Goal: Task Accomplishment & Management: Manage account settings

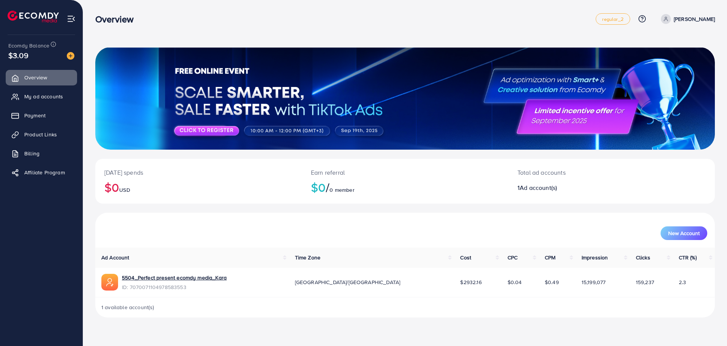
click at [53, 145] on ul "Overview My ad accounts Payment Product Links Billing Affiliate Program" at bounding box center [41, 127] width 83 height 121
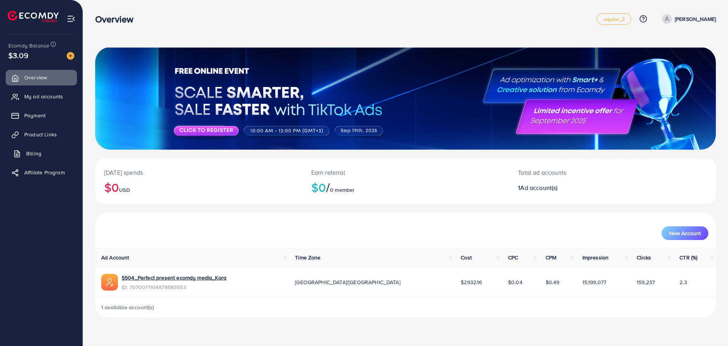
click at [52, 149] on link "Billing" at bounding box center [41, 153] width 71 height 15
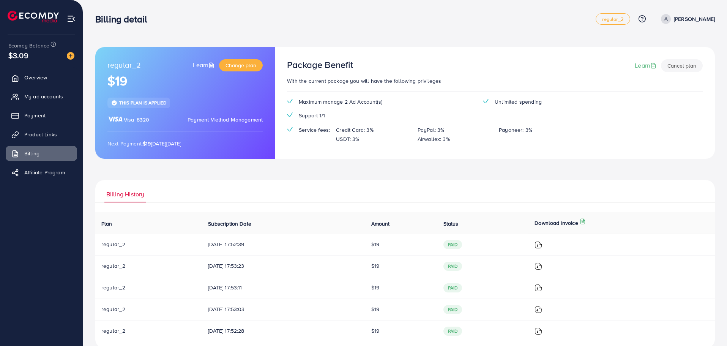
scroll to position [14, 0]
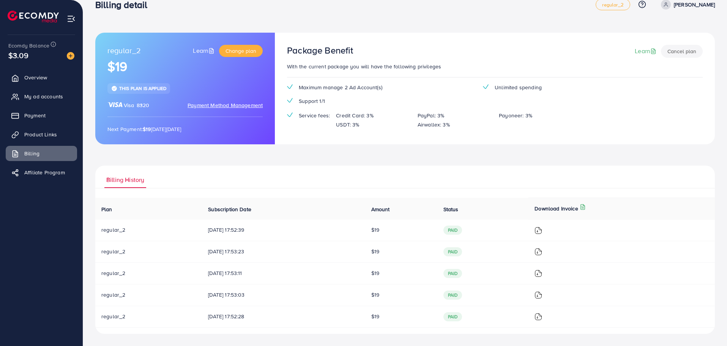
click at [673, 52] on button "Cancel plan" at bounding box center [682, 51] width 42 height 13
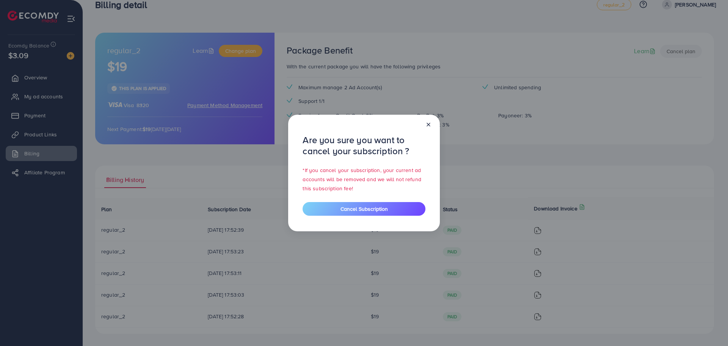
click at [430, 127] on icon at bounding box center [429, 124] width 6 height 6
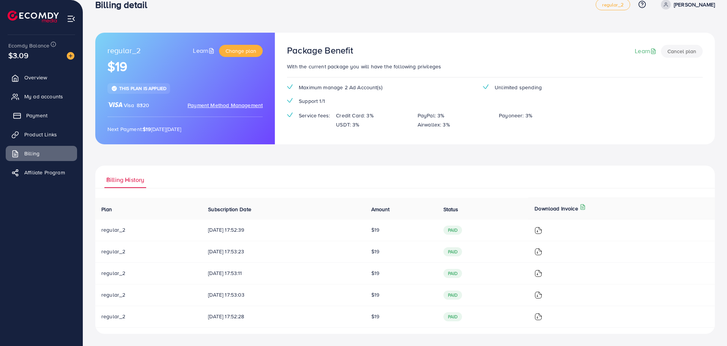
click at [42, 113] on span "Payment" at bounding box center [36, 116] width 21 height 8
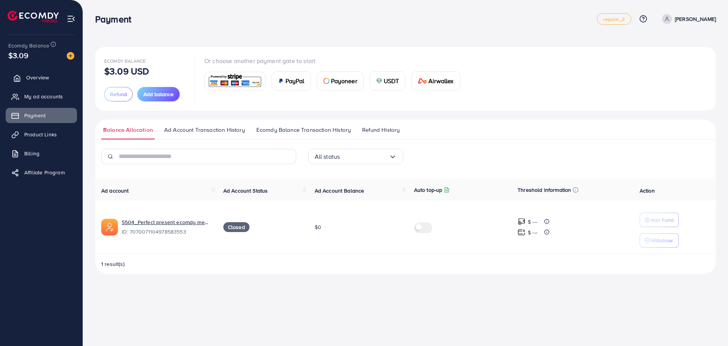
click at [55, 80] on link "Overview" at bounding box center [41, 77] width 71 height 15
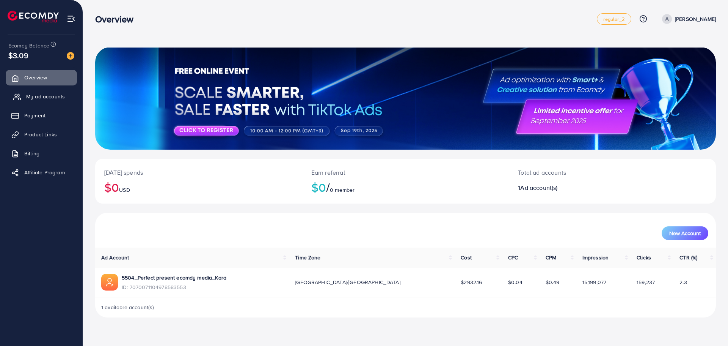
click at [54, 97] on span "My ad accounts" at bounding box center [45, 97] width 39 height 8
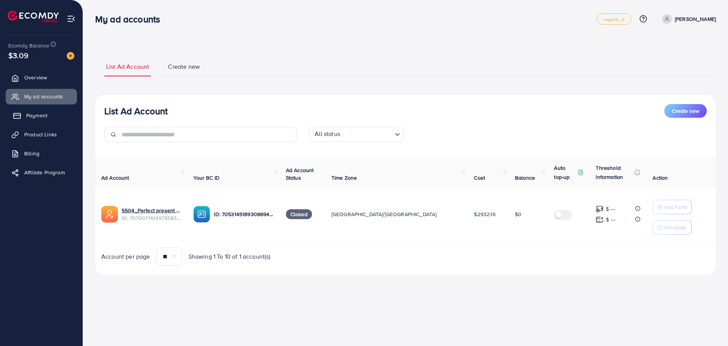
click at [46, 116] on span "Payment" at bounding box center [36, 116] width 21 height 8
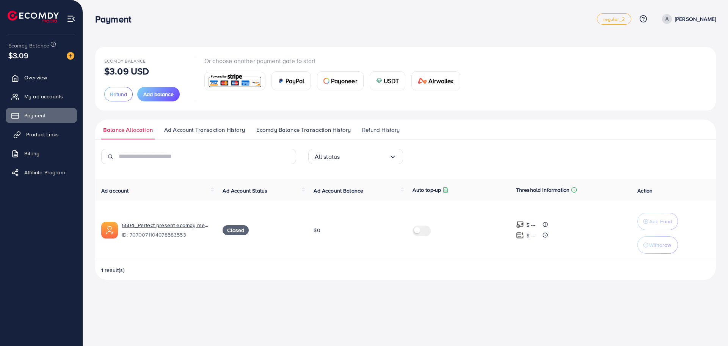
click at [41, 128] on link "Product Links" at bounding box center [41, 134] width 71 height 15
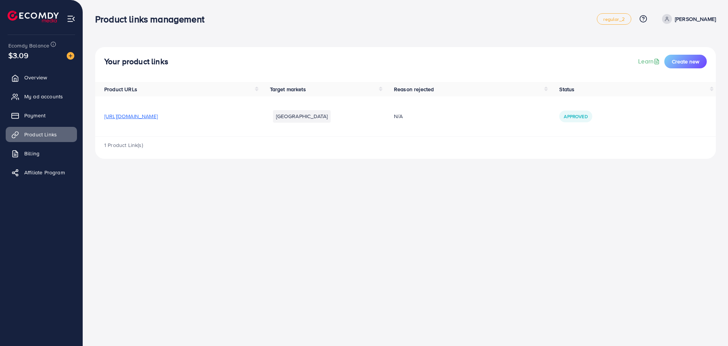
click at [48, 145] on ul "Overview My ad accounts Payment Product Links Billing Affiliate Program" at bounding box center [41, 127] width 83 height 121
click at [50, 164] on ul "Overview My ad accounts Payment Product Links Billing Affiliate Program" at bounding box center [41, 127] width 83 height 121
click at [54, 160] on link "Billing" at bounding box center [41, 153] width 71 height 15
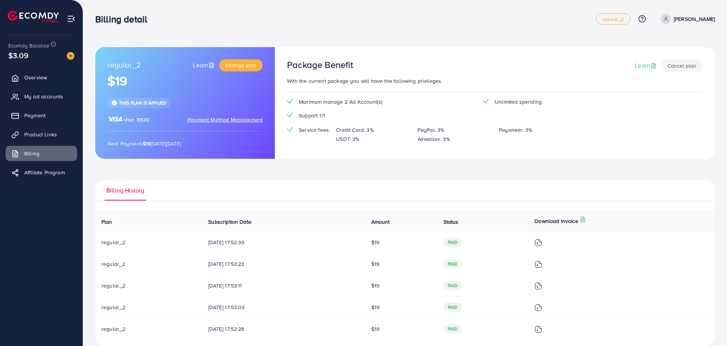
scroll to position [12, 0]
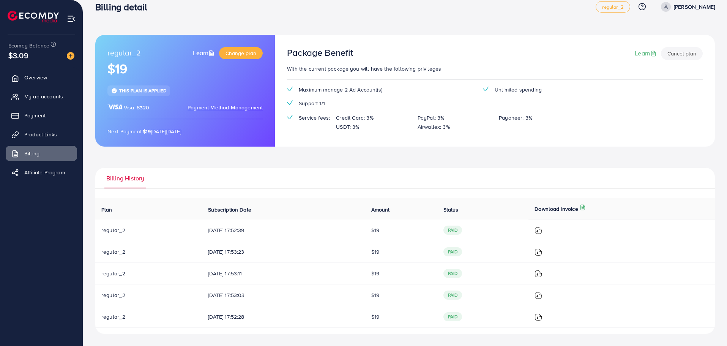
click at [684, 48] on button "Cancel plan" at bounding box center [682, 53] width 42 height 13
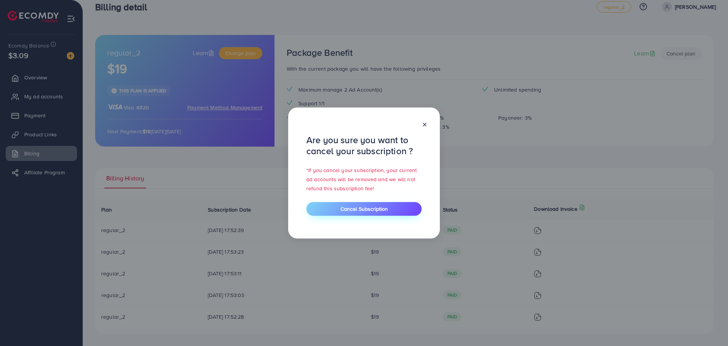
click at [369, 202] on button "Cancel Subscription" at bounding box center [364, 209] width 115 height 14
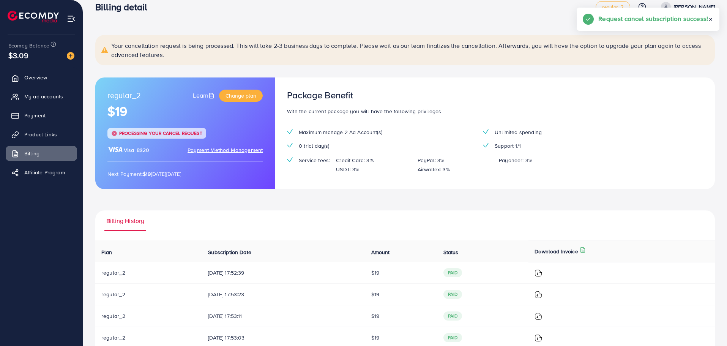
scroll to position [55, 0]
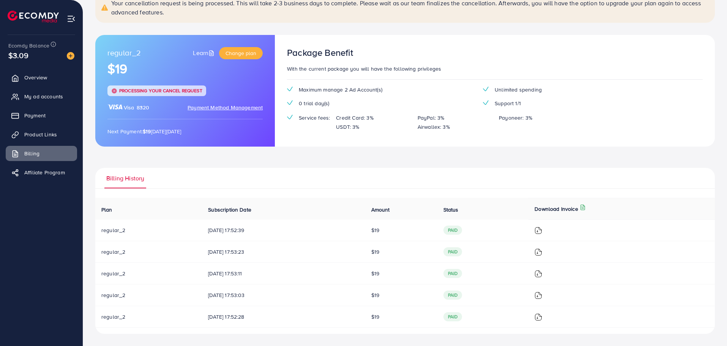
click at [507, 161] on div "Your cancellation request is being processed. This will take 2-3 business days …" at bounding box center [404, 162] width 619 height 341
click at [648, 53] on div "Package Benefit" at bounding box center [494, 55] width 415 height 17
click at [48, 171] on span "Affiliate Program" at bounding box center [46, 172] width 41 height 8
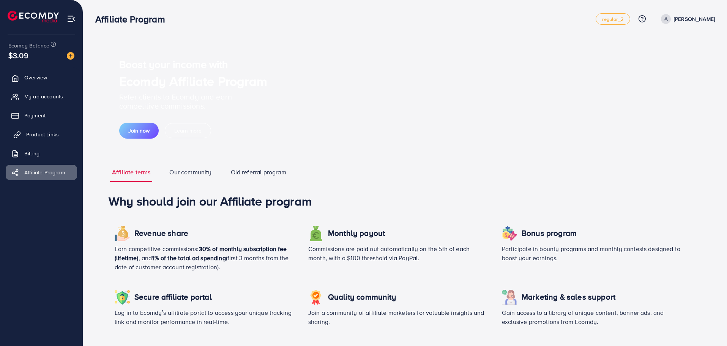
click at [47, 128] on link "Product Links" at bounding box center [41, 134] width 71 height 15
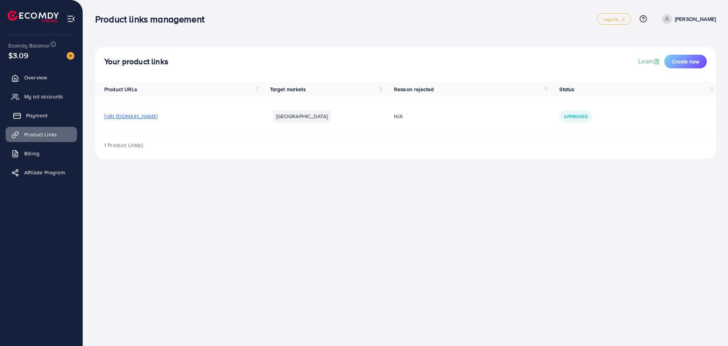
click at [44, 109] on link "Payment" at bounding box center [41, 115] width 71 height 15
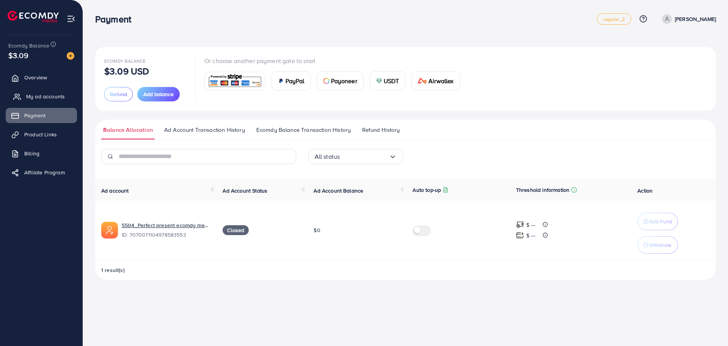
click at [50, 91] on link "My ad accounts" at bounding box center [41, 96] width 71 height 15
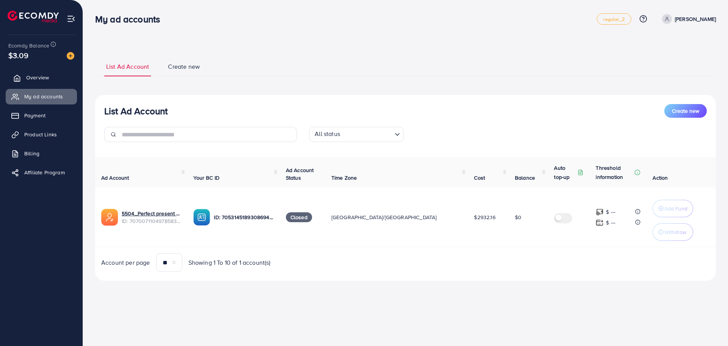
click at [55, 81] on link "Overview" at bounding box center [41, 77] width 71 height 15
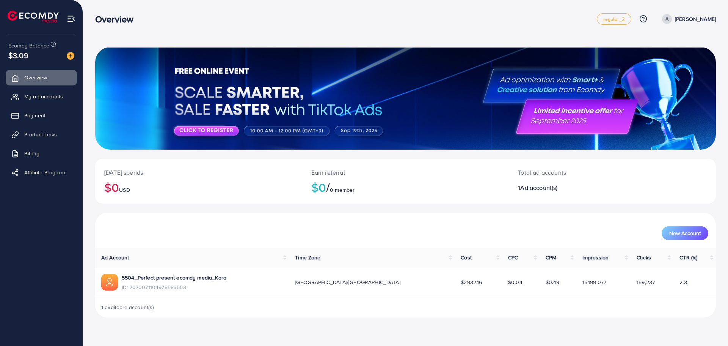
click at [475, 202] on div "Earn referral $0 / 0 member" at bounding box center [405, 181] width 207 height 45
drag, startPoint x: 695, startPoint y: 25, endPoint x: 699, endPoint y: 22, distance: 4.6
click at [699, 22] on ul "regular_2 Help Center Contact Support Plans and Pricing Term and policy About U…" at bounding box center [656, 18] width 119 height 11
click at [699, 22] on p "[PERSON_NAME]" at bounding box center [695, 18] width 41 height 9
click at [56, 155] on link "Billing" at bounding box center [41, 153] width 71 height 15
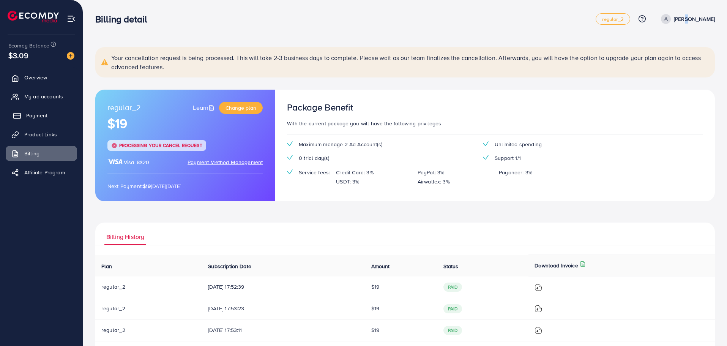
click at [63, 118] on link "Payment" at bounding box center [41, 115] width 71 height 15
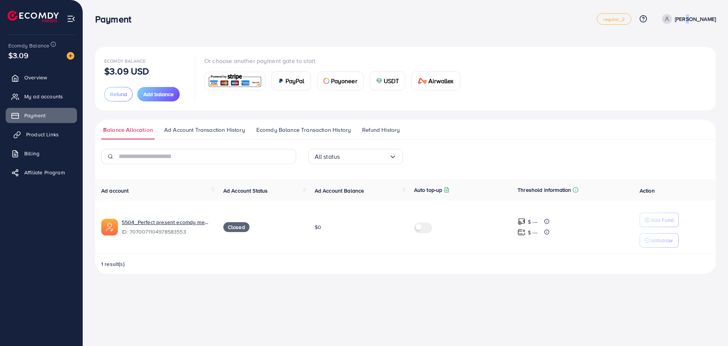
click at [74, 142] on link "Product Links" at bounding box center [41, 134] width 71 height 15
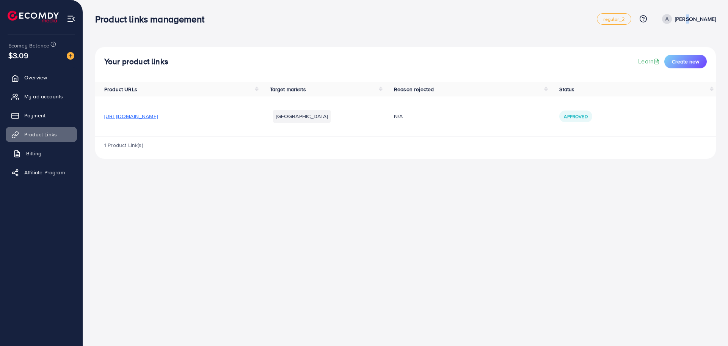
click at [47, 148] on link "Billing" at bounding box center [41, 153] width 71 height 15
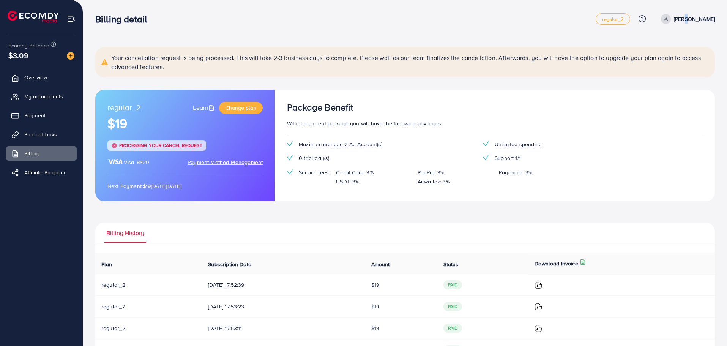
scroll to position [55, 0]
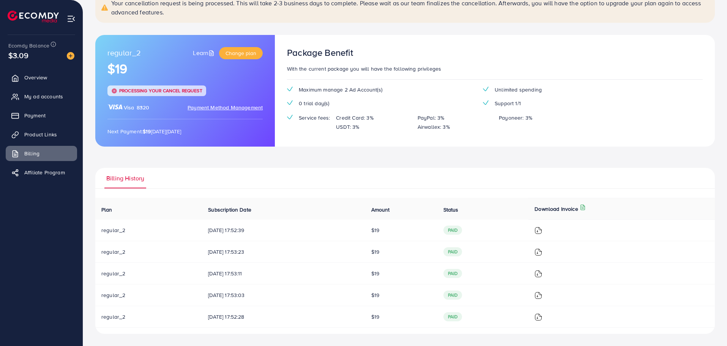
click at [147, 112] on div "regular_2 Learn Change plan $19 Processing your cancel request Visa 8320 Paymen…" at bounding box center [184, 91] width 179 height 112
click at [218, 110] on span "Payment Method Management" at bounding box center [224, 108] width 75 height 8
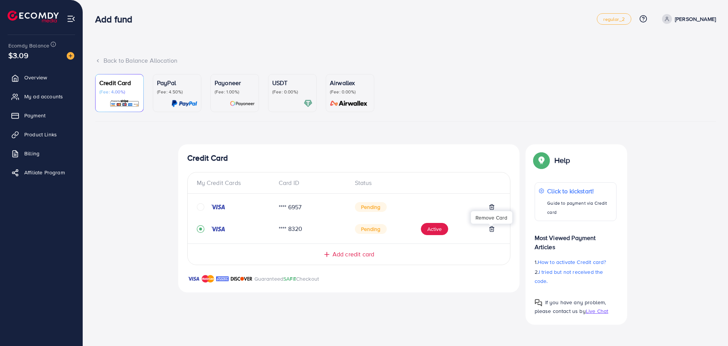
click at [489, 230] on icon at bounding box center [492, 229] width 6 height 6
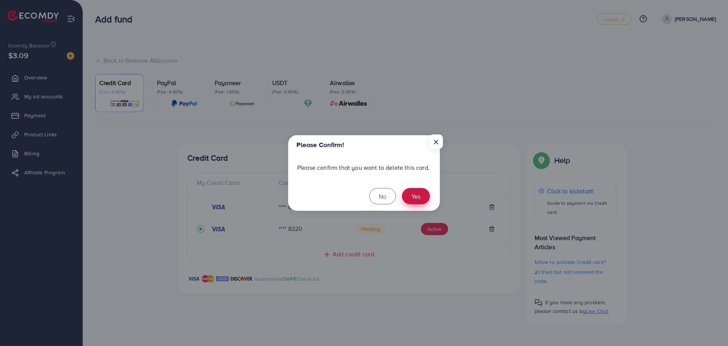
click at [418, 202] on button "Yes" at bounding box center [416, 196] width 28 height 16
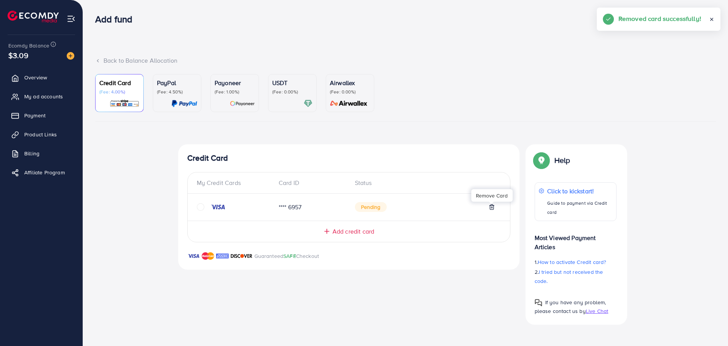
click at [491, 207] on line at bounding box center [491, 208] width 0 height 2
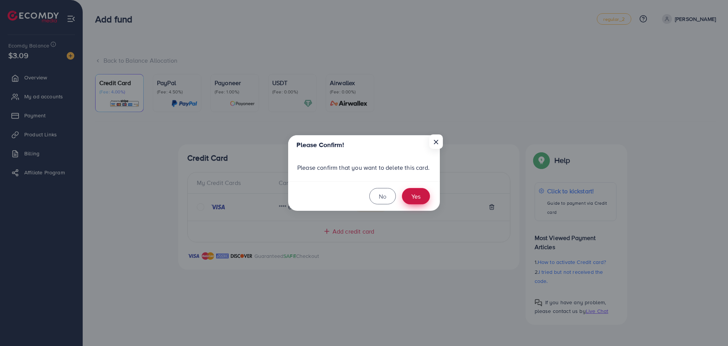
click at [415, 193] on button "Yes" at bounding box center [416, 196] width 28 height 16
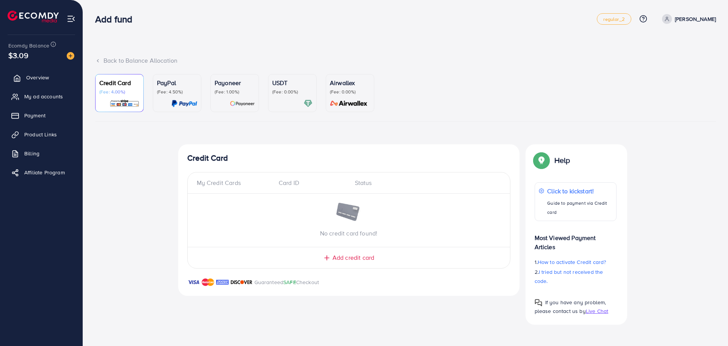
click at [41, 77] on span "Overview" at bounding box center [37, 78] width 23 height 8
